Goal: Communication & Community: Answer question/provide support

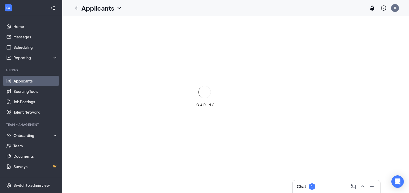
click at [309, 187] on div "Chat 1" at bounding box center [306, 186] width 19 height 6
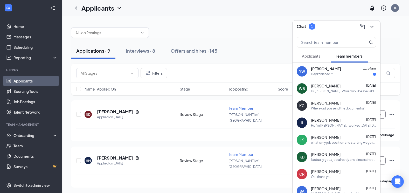
click at [325, 74] on div "Hey I finished it" at bounding box center [322, 74] width 22 height 4
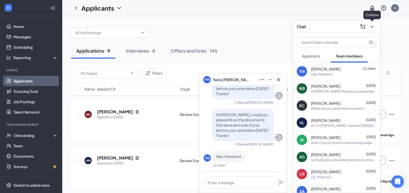
click at [375, 27] on icon "ChevronDown" at bounding box center [372, 27] width 6 height 6
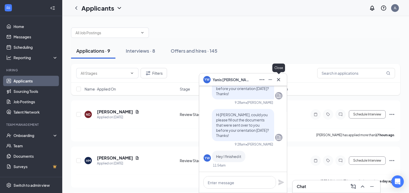
click at [282, 80] on icon "Cross" at bounding box center [279, 80] width 6 height 6
